Goal: Information Seeking & Learning: Learn about a topic

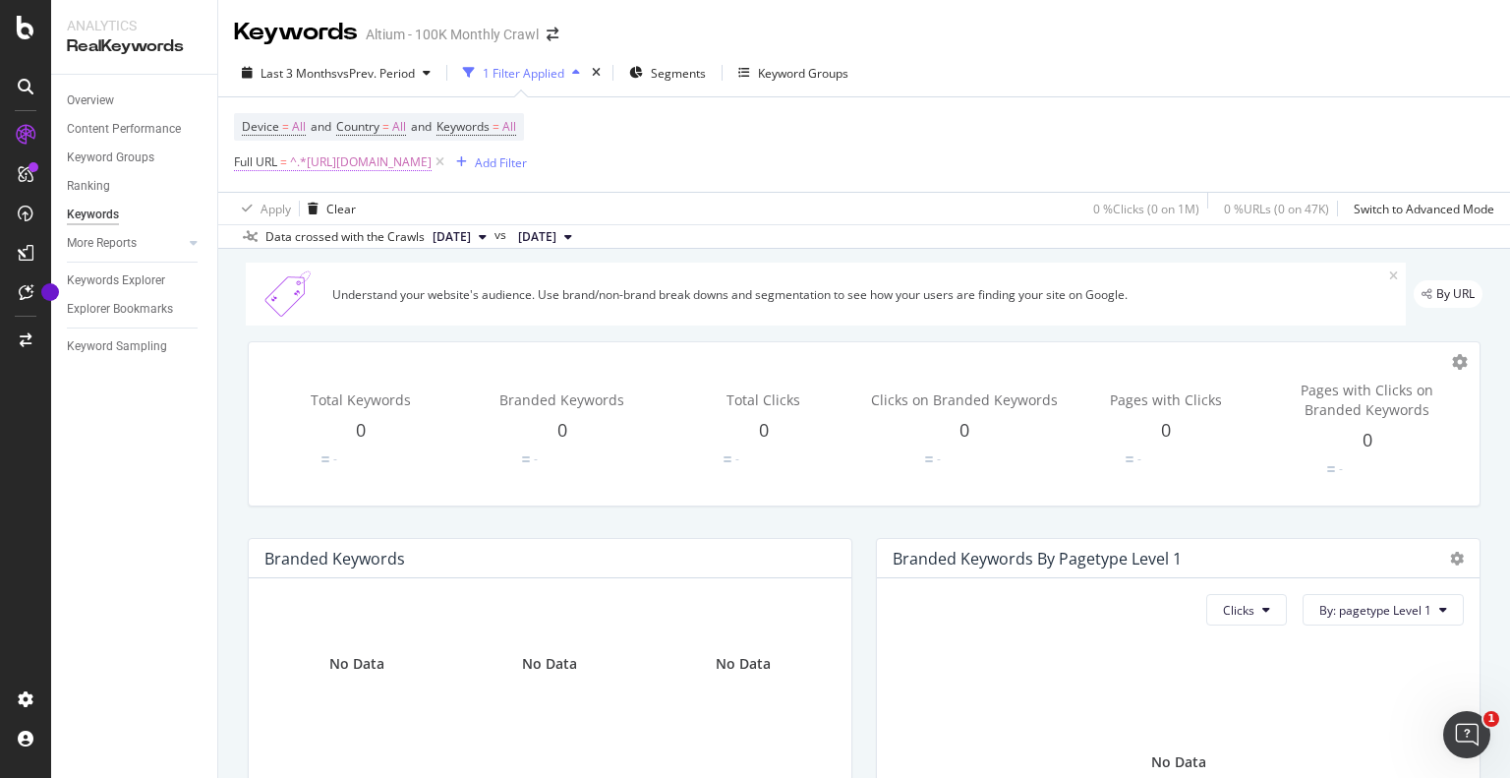
click at [431, 161] on span "^.*[URL][DOMAIN_NAME]" at bounding box center [361, 162] width 142 height 28
click at [399, 248] on input "[URL][DOMAIN_NAME]" at bounding box center [345, 243] width 186 height 31
paste input "[DOMAIN_NAME][URL]"
type input "[URL][DOMAIN_NAME]"
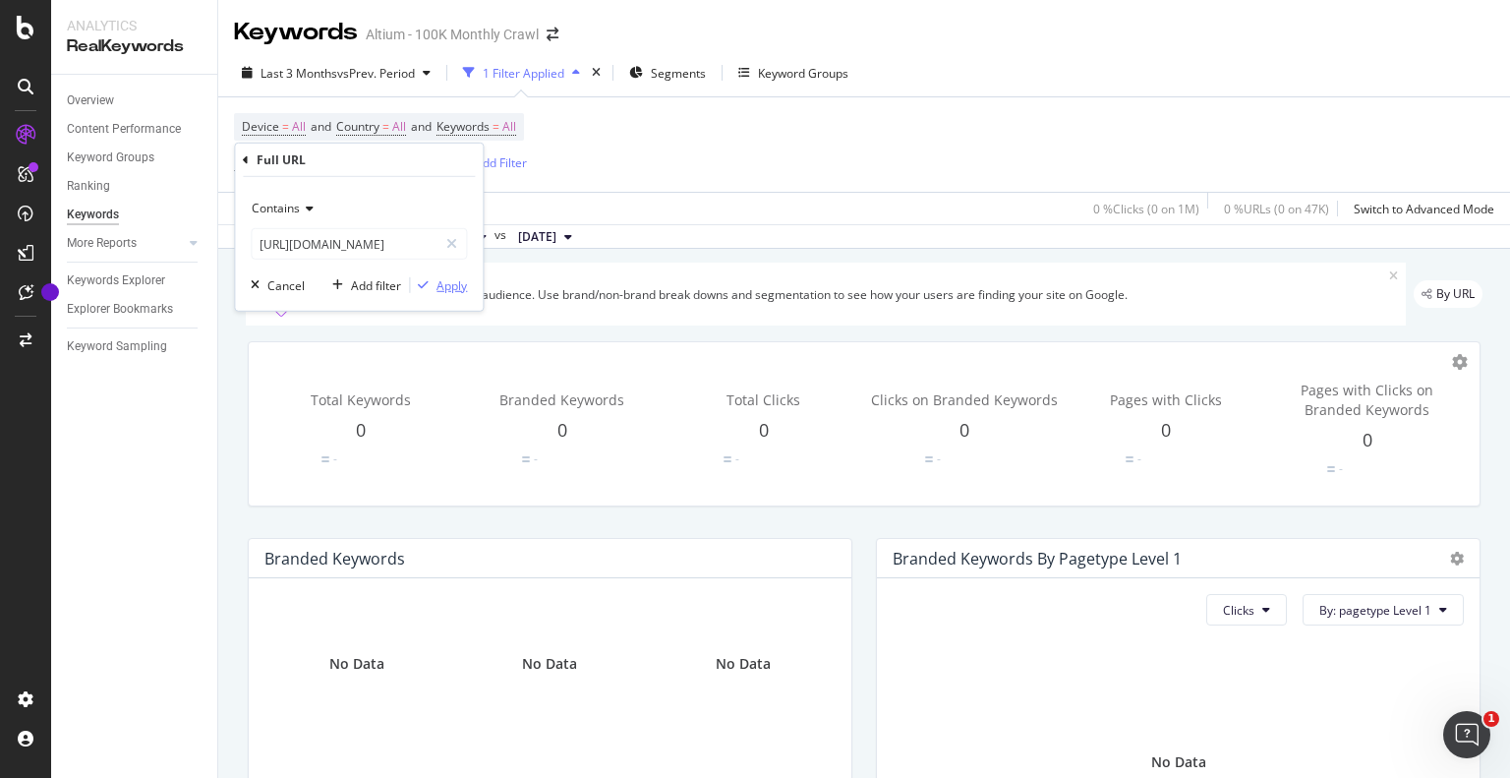
click at [446, 280] on div "Apply" at bounding box center [452, 284] width 30 height 17
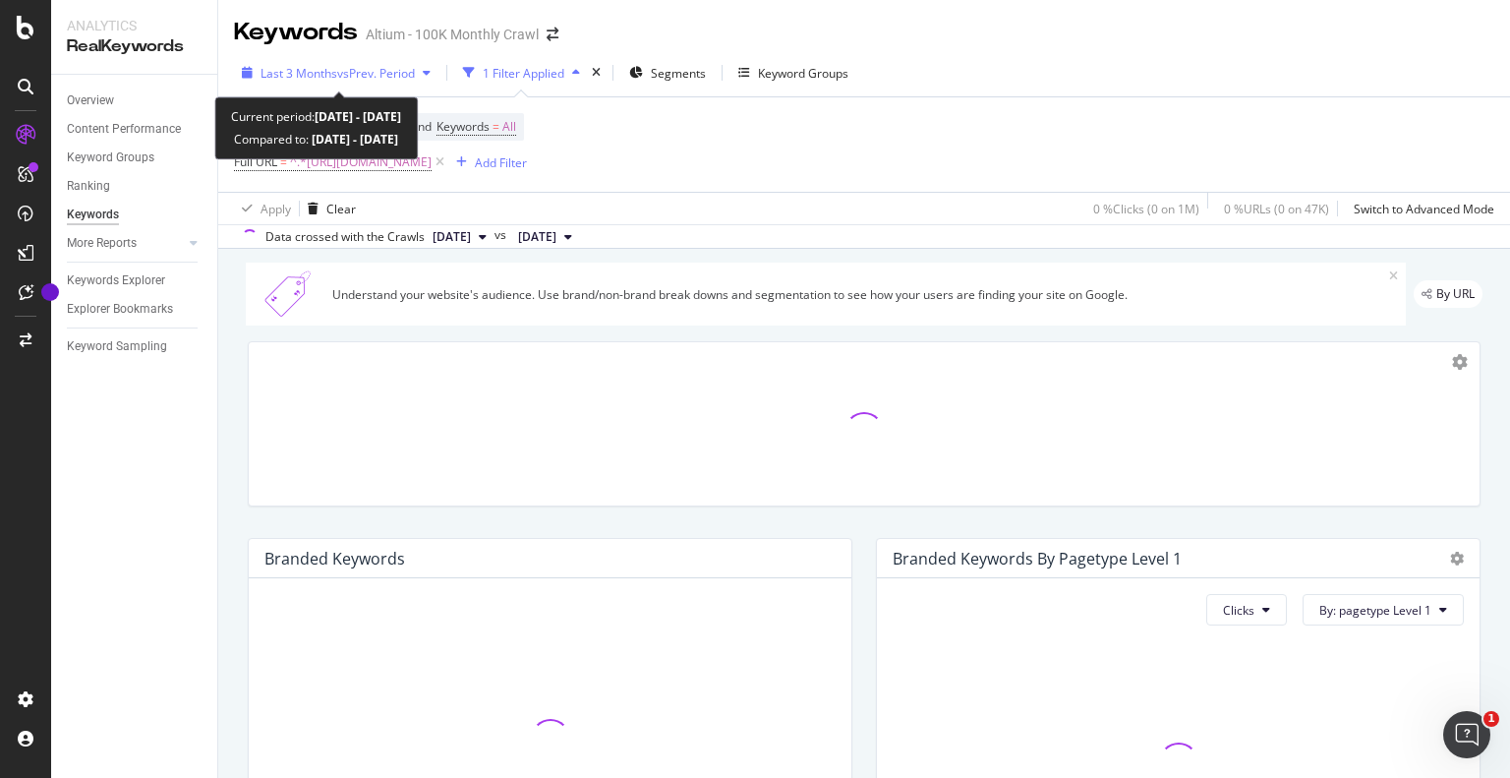
click at [372, 81] on div "Last 3 Months vs Prev. Period" at bounding box center [338, 73] width 154 height 17
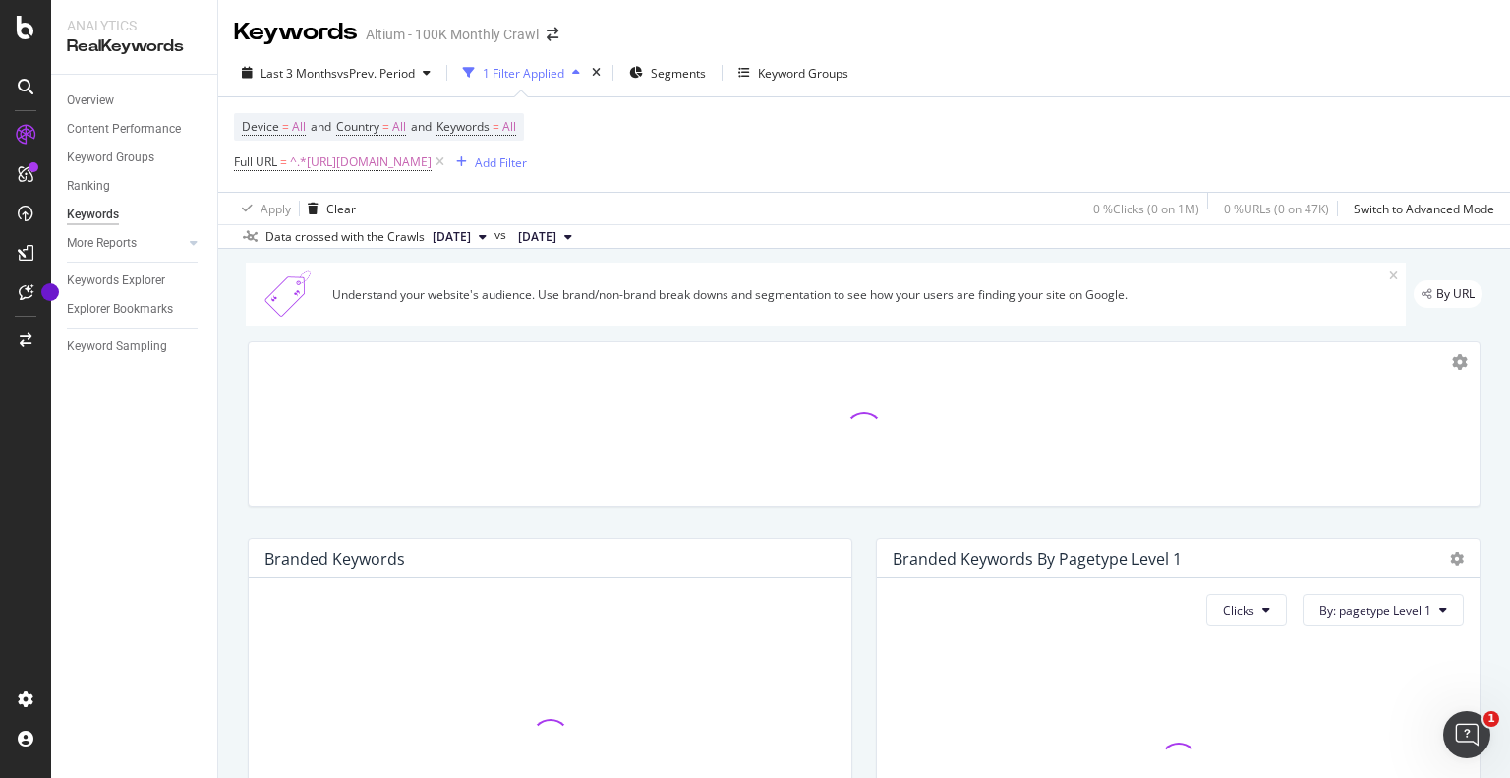
click at [963, 148] on div "Device = All and Country = All and Keywords = All Full URL = ^.*[URL][DOMAIN_NA…" at bounding box center [864, 144] width 1260 height 94
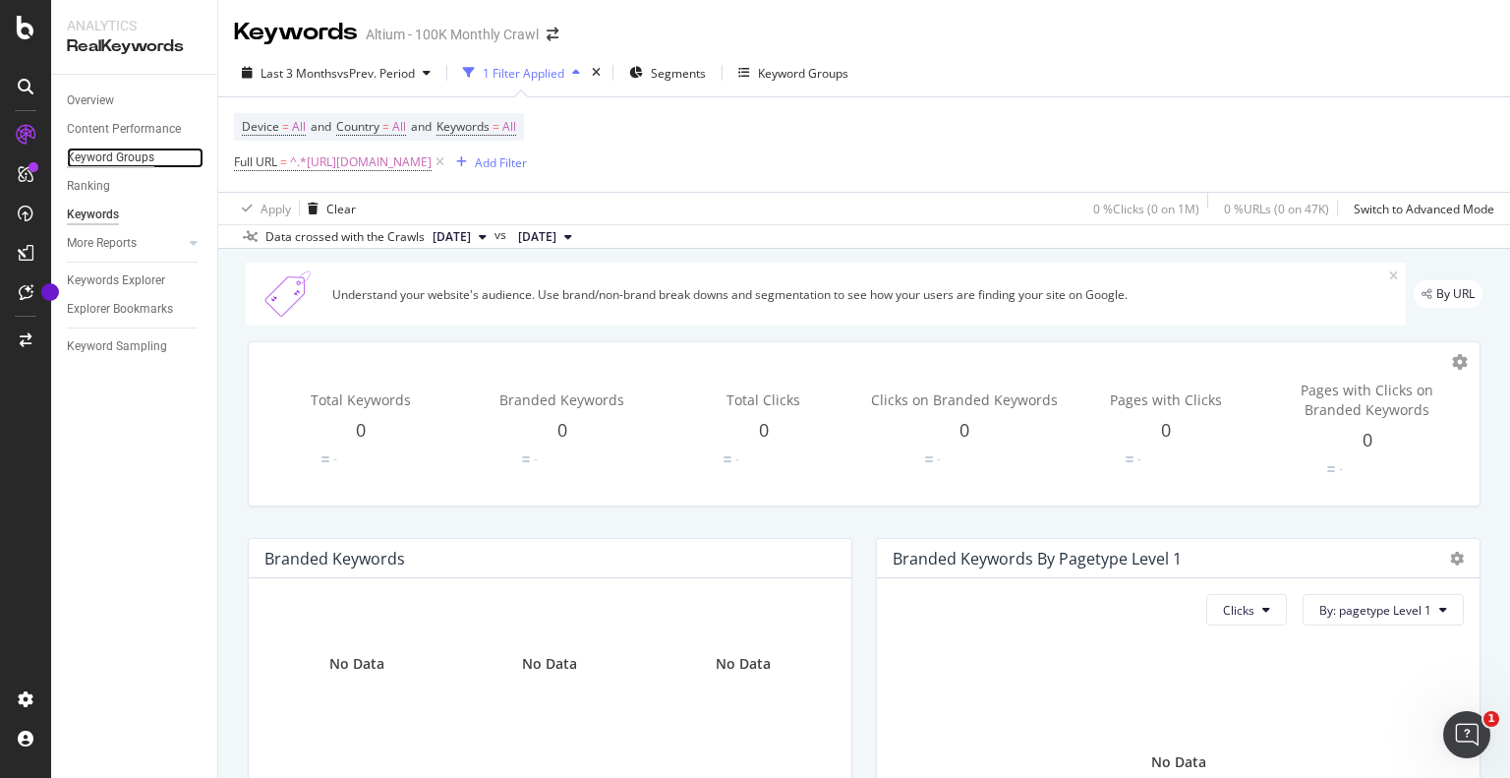
click at [103, 155] on div "Keyword Groups" at bounding box center [110, 157] width 87 height 21
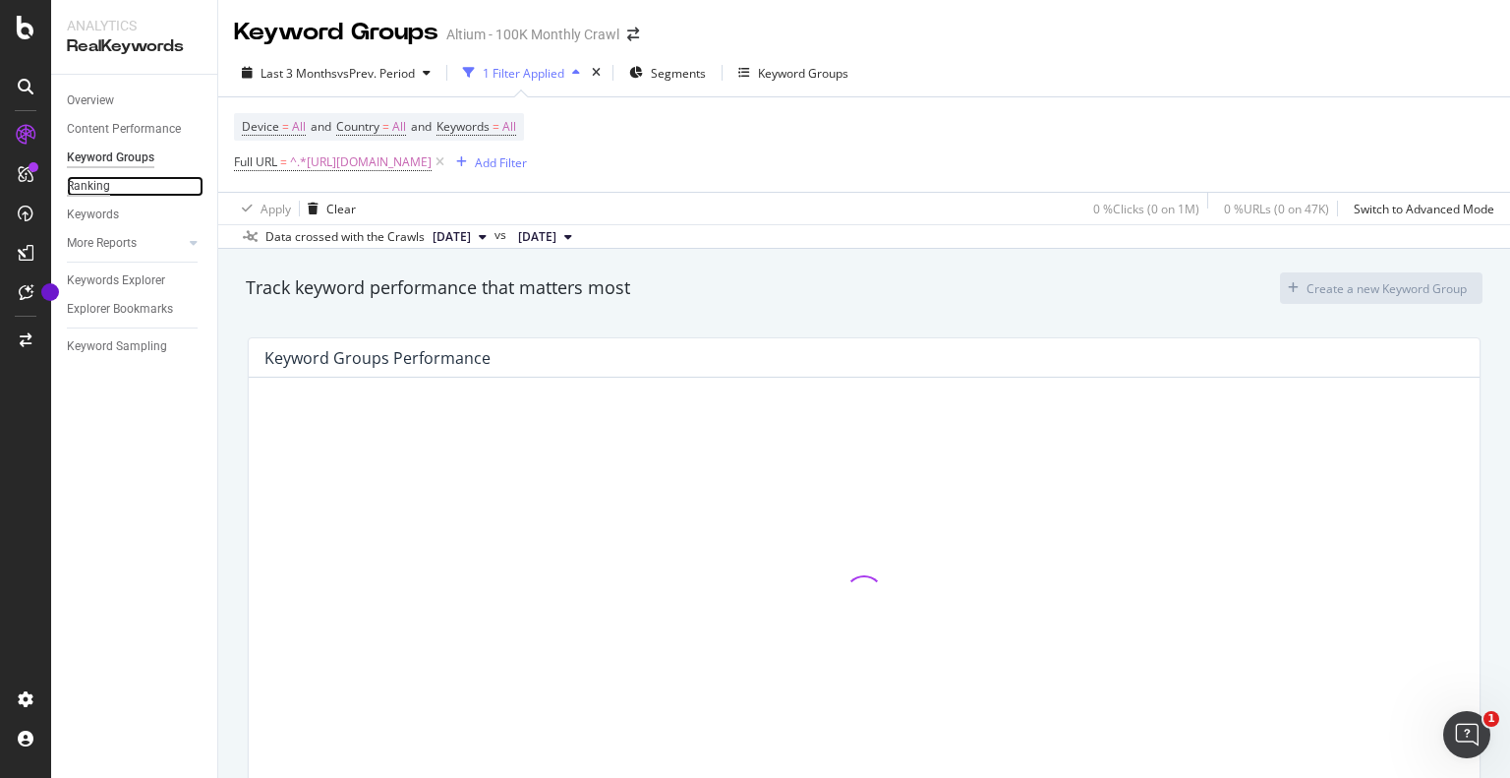
click at [80, 184] on div "Ranking" at bounding box center [88, 186] width 43 height 21
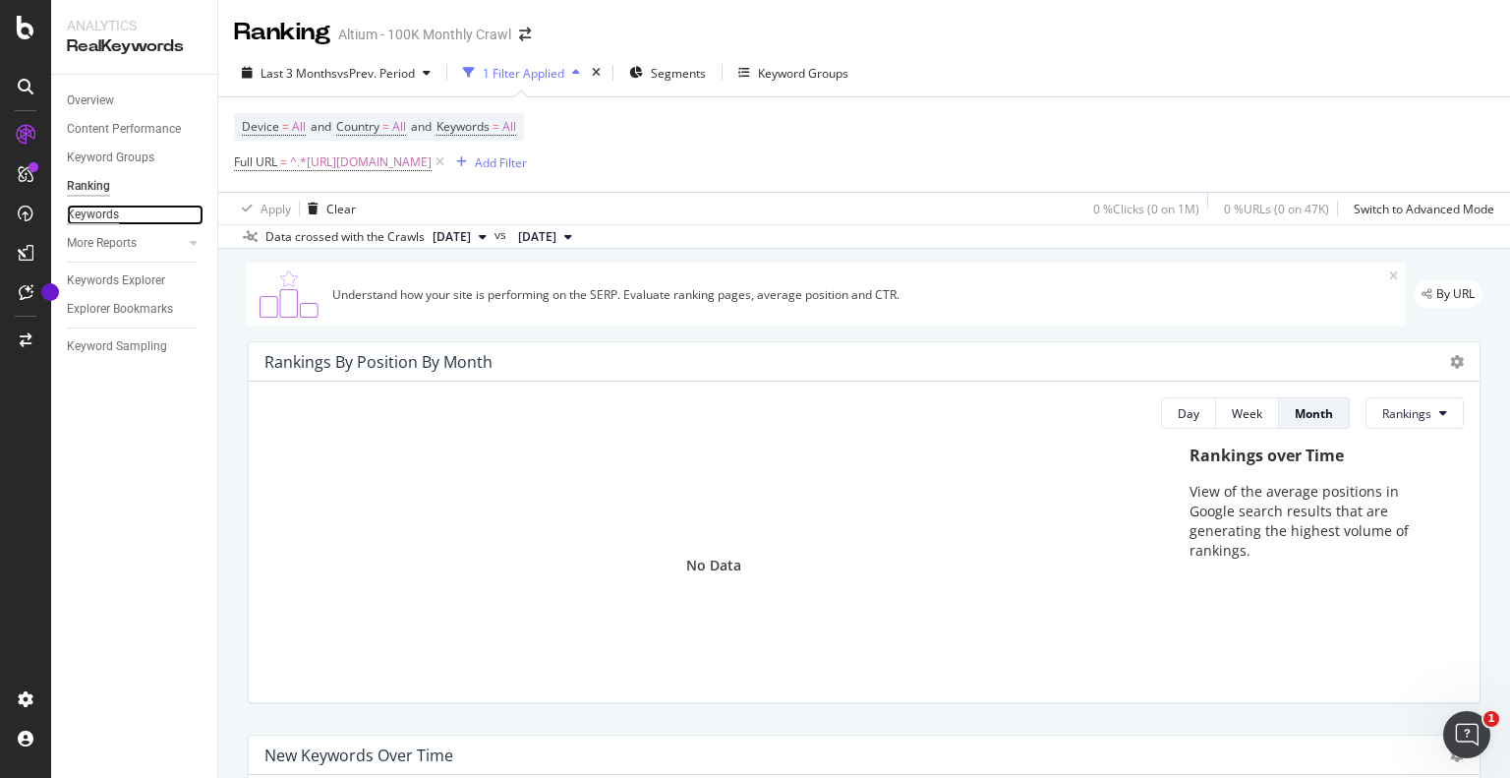
click at [94, 213] on div "Keywords" at bounding box center [93, 214] width 52 height 21
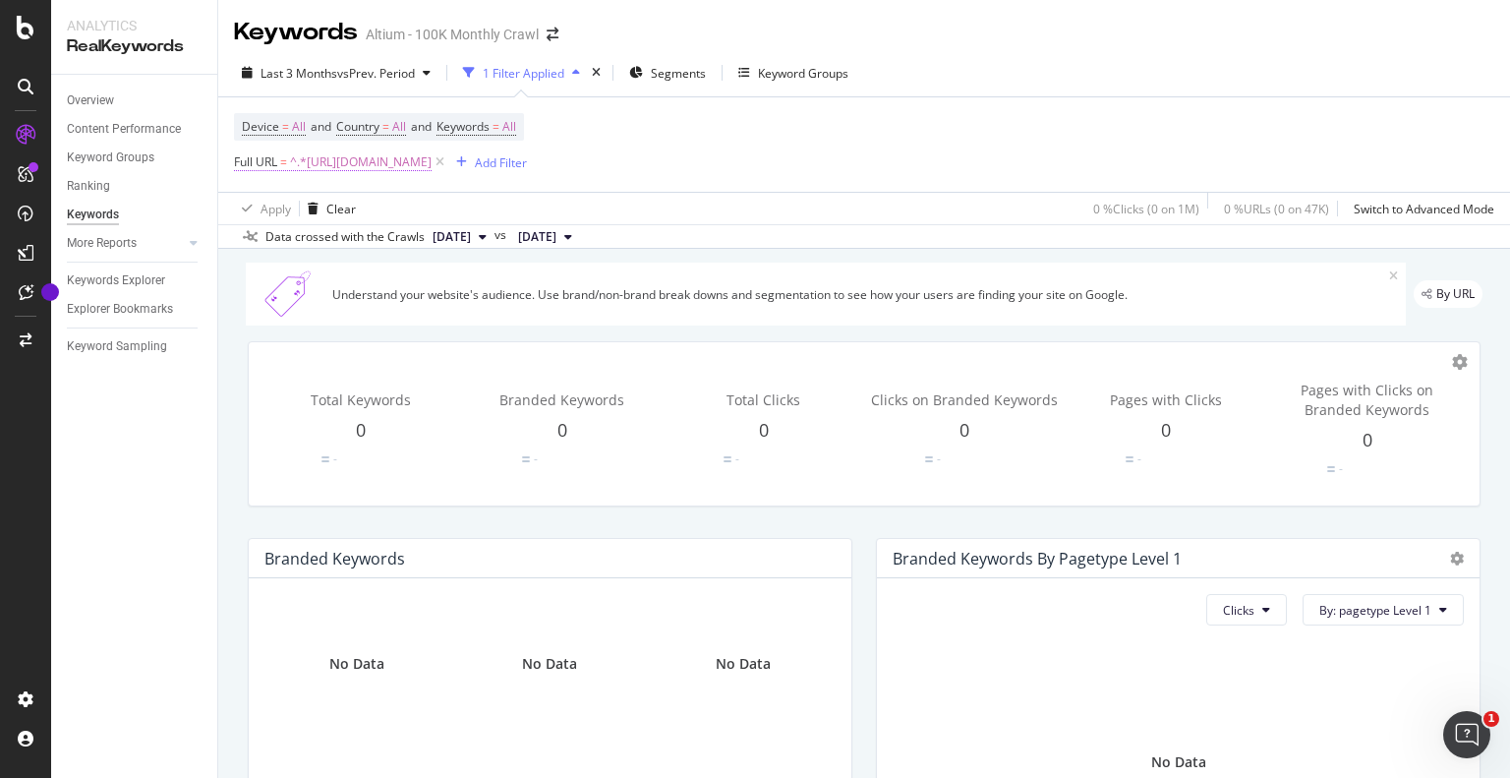
click at [432, 171] on span "^.*[URL][DOMAIN_NAME]" at bounding box center [361, 162] width 142 height 28
click at [386, 251] on input "[URL][DOMAIN_NAME]" at bounding box center [345, 243] width 186 height 31
click at [393, 241] on input "[URL][DOMAIN_NAME]" at bounding box center [345, 243] width 186 height 31
drag, startPoint x: 394, startPoint y: 241, endPoint x: 109, endPoint y: 236, distance: 285.1
click at [109, 236] on body "Analytics RealKeywords Overview Content Performance Keyword Groups Ranking Keyw…" at bounding box center [755, 389] width 1510 height 778
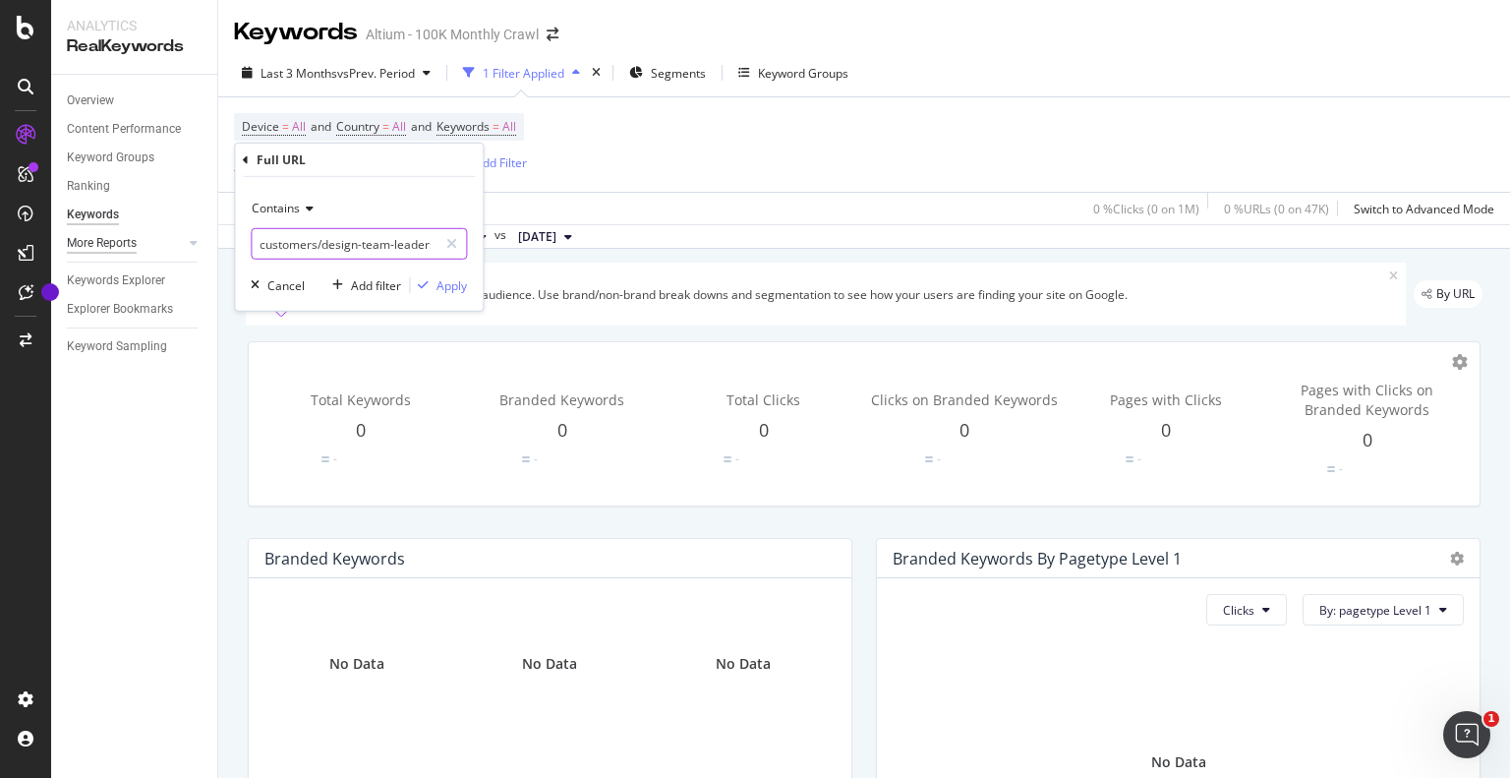
type input "customers/design-team-leaders"
click at [460, 285] on div "Apply" at bounding box center [452, 284] width 30 height 17
